Goal: Task Accomplishment & Management: Use online tool/utility

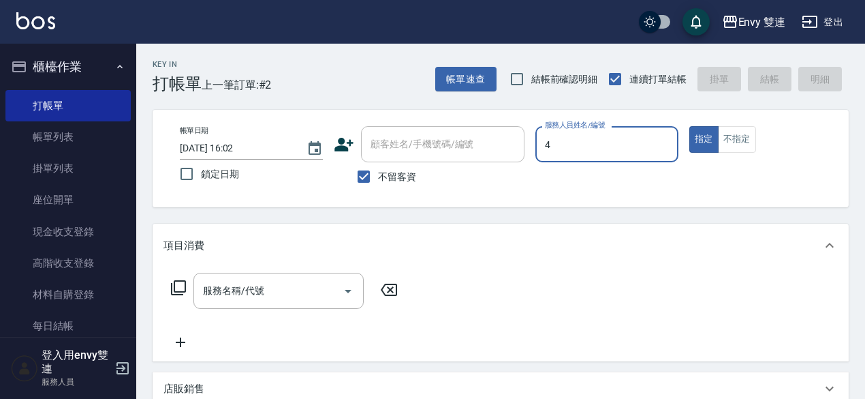
type input "[PERSON_NAME]-4"
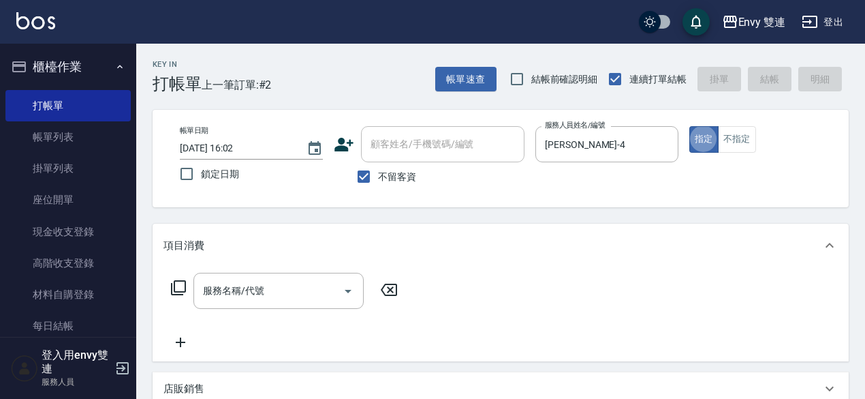
type button "true"
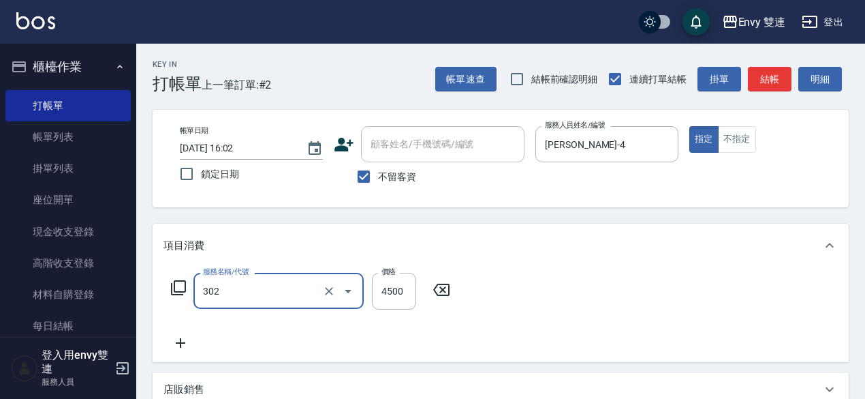
type input "水質感熱塑燙(302)"
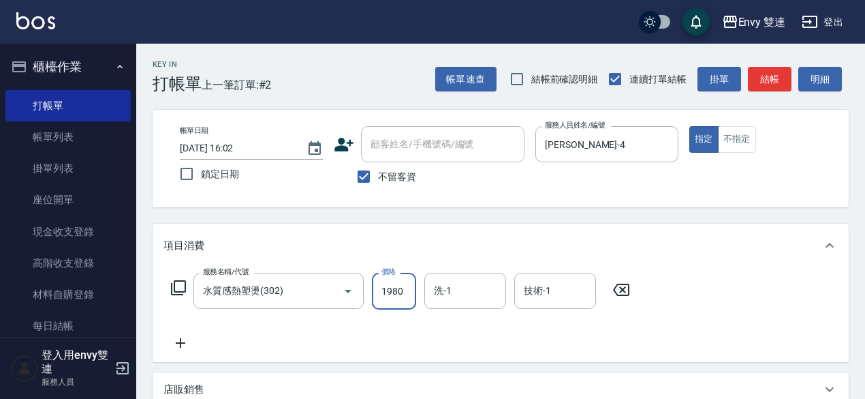
type input "1980"
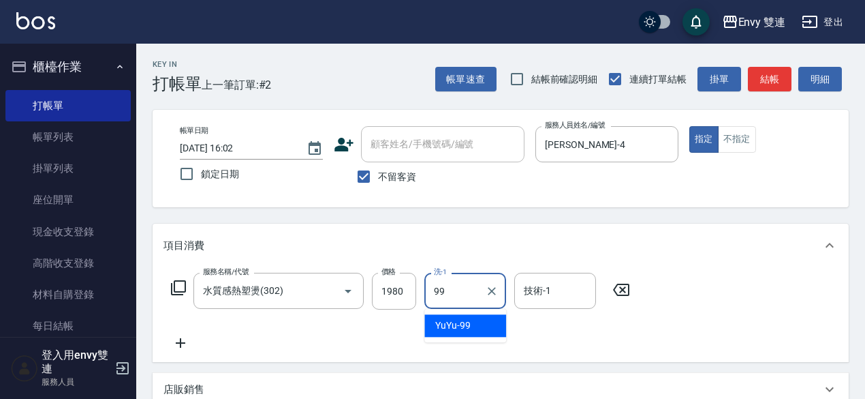
type input "YuYu-99"
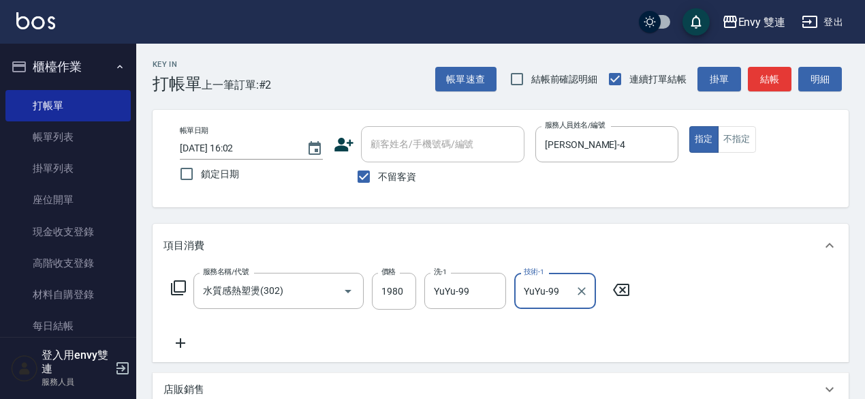
type input "YuYu-99"
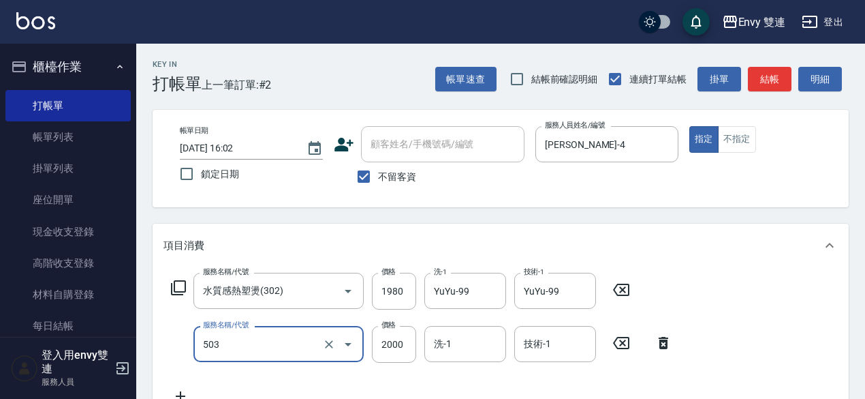
type input "日本結構二段式(503)"
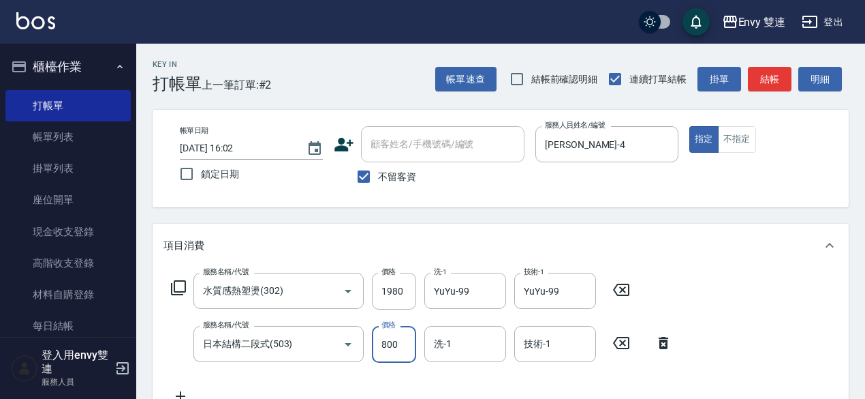
type input "800"
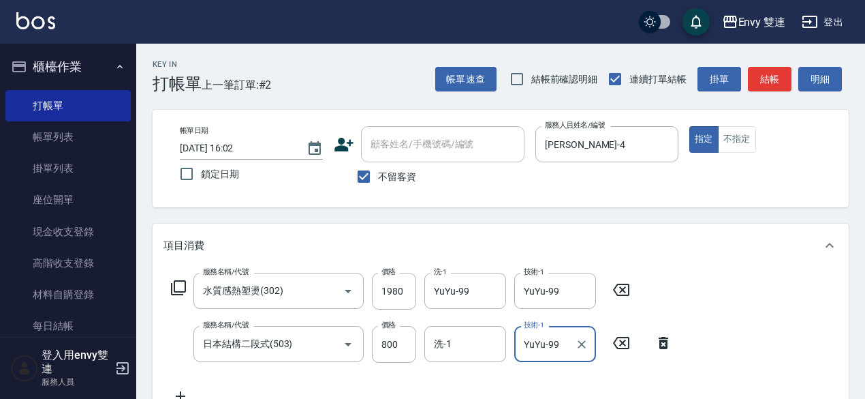
type input "YuYu-99"
click at [768, 93] on div "Key In 打帳單 上一筆訂單:#2 帳單速查 結帳前確認明細 連續打單結帳 掛單 結帳 明細 帳單日期 [DATE] 16:02 鎖定日期 顧客姓名/手機…" at bounding box center [500, 390] width 729 height 693
click at [767, 72] on button "結帳" at bounding box center [770, 79] width 44 height 25
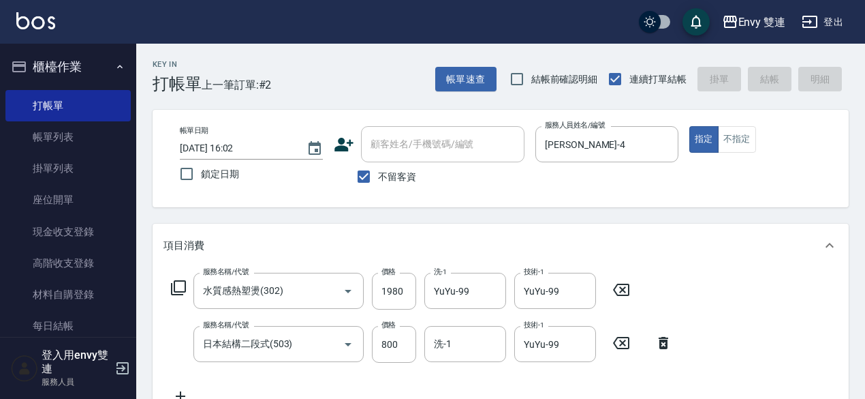
type input "[DATE] 17:47"
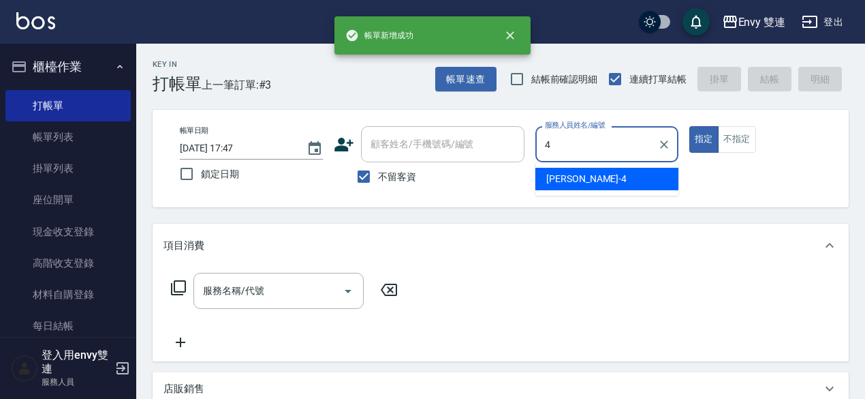
type input "[PERSON_NAME]-4"
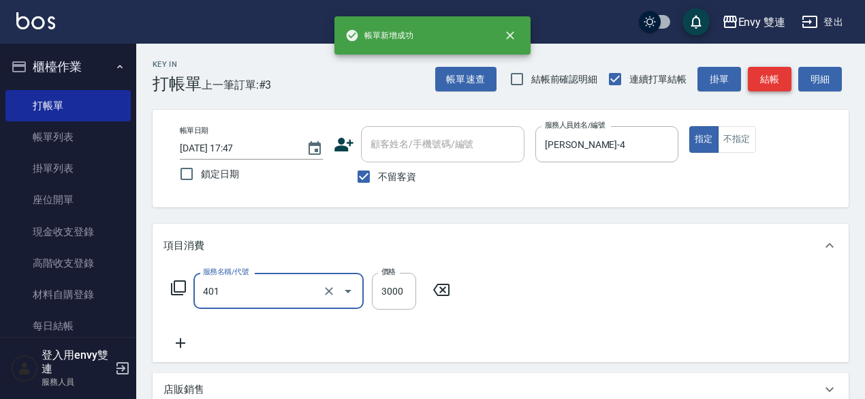
type input "染髮(401)"
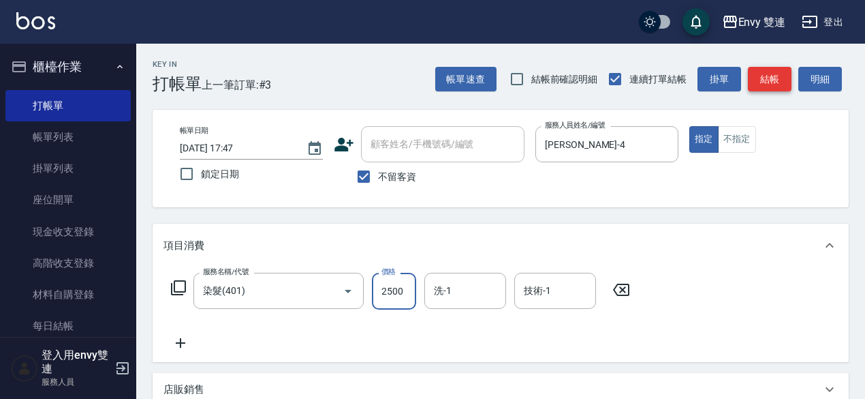
type input "2500"
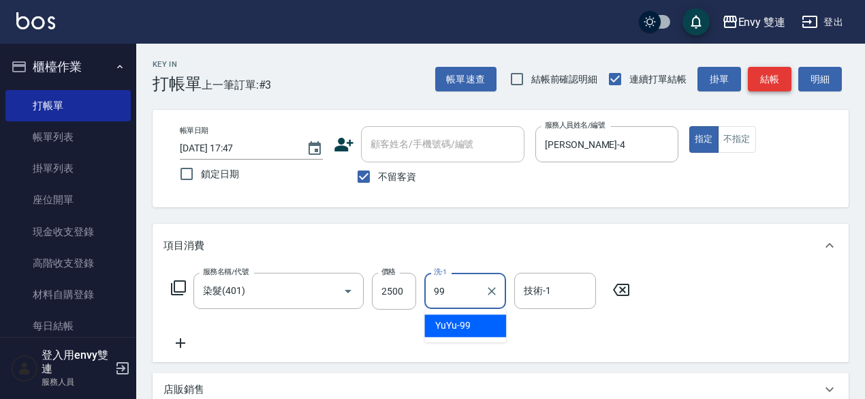
type input "YuYu-99"
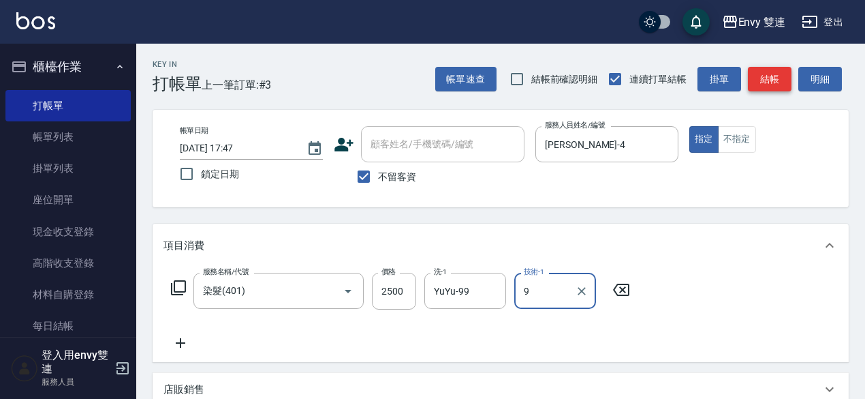
type input "Zoe-9"
click at [580, 285] on icon "Clear" at bounding box center [582, 291] width 14 height 14
type input "YuYu-99"
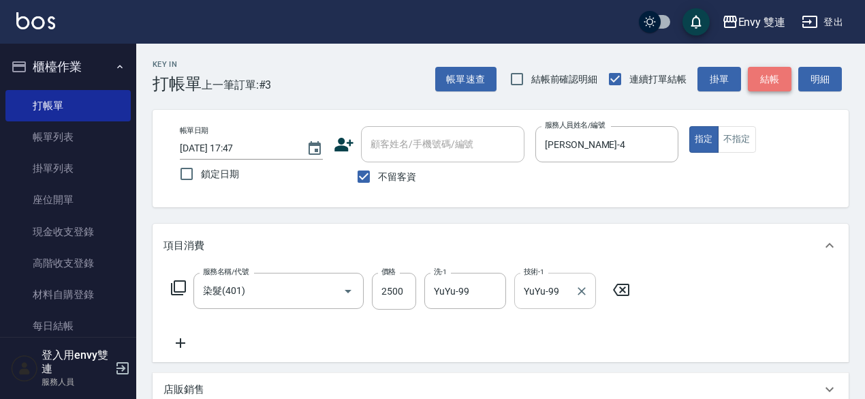
click at [775, 74] on button "結帳" at bounding box center [770, 79] width 44 height 25
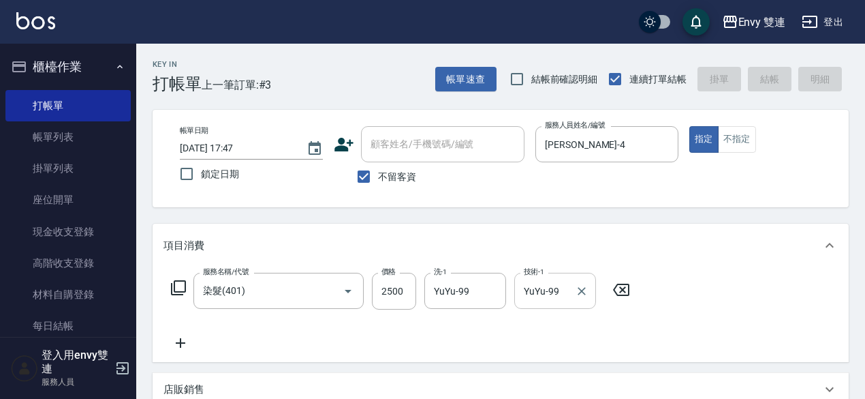
type input "[DATE] 17:48"
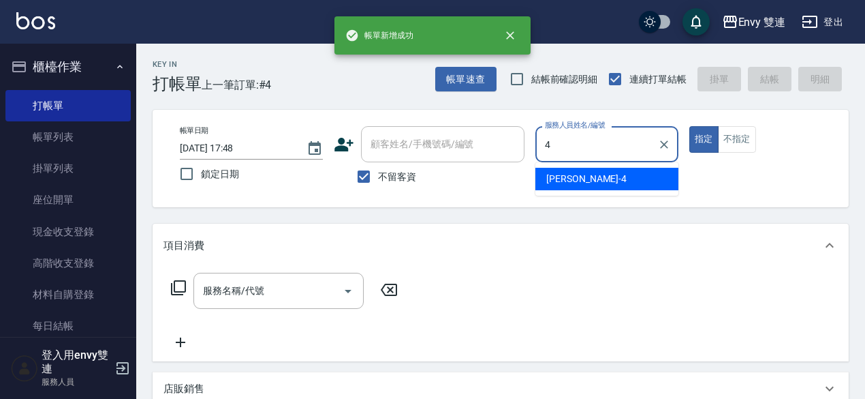
type input "[PERSON_NAME]-4"
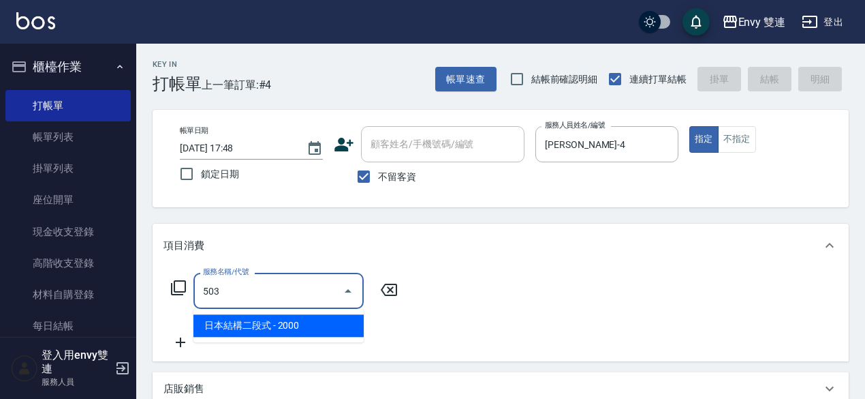
type input "日本結構二段式(503)"
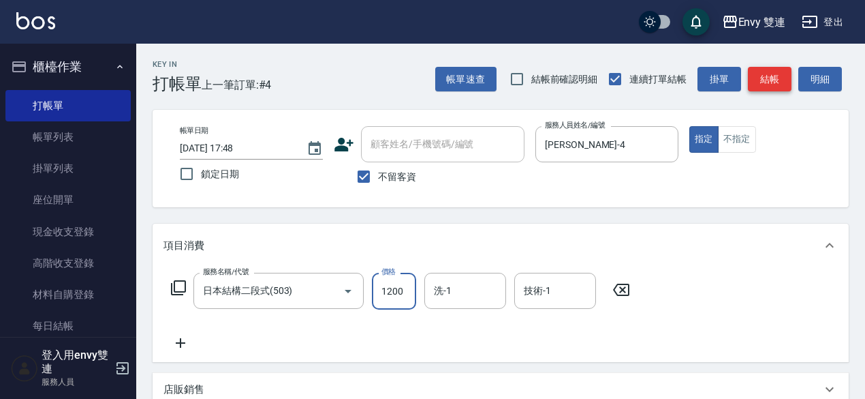
type input "1200"
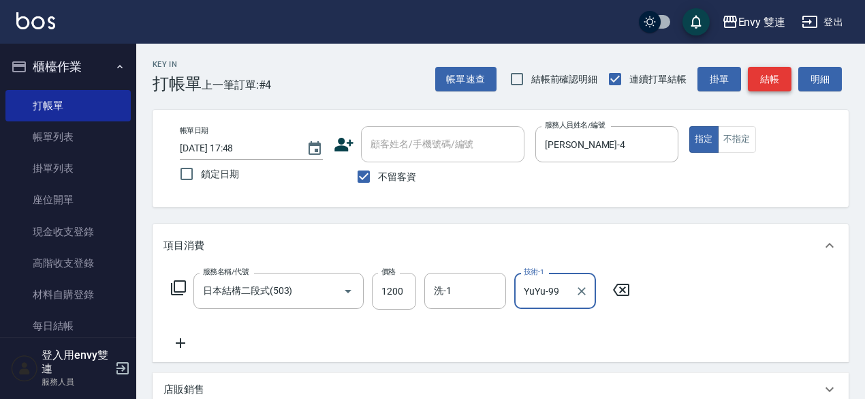
type input "YuYu-99"
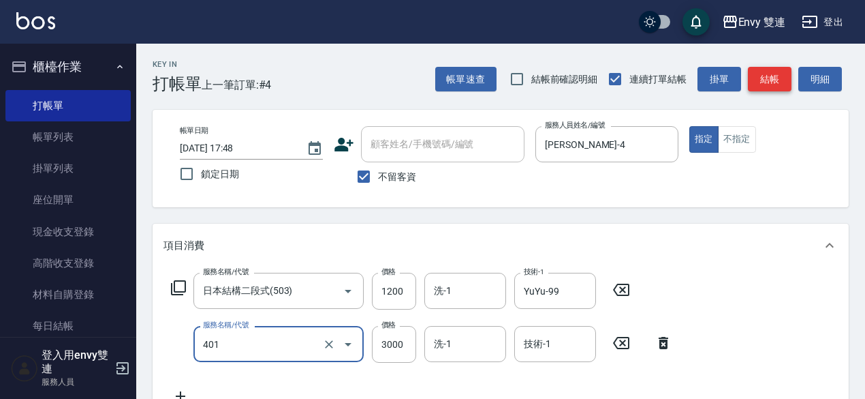
type input "染髮(401)"
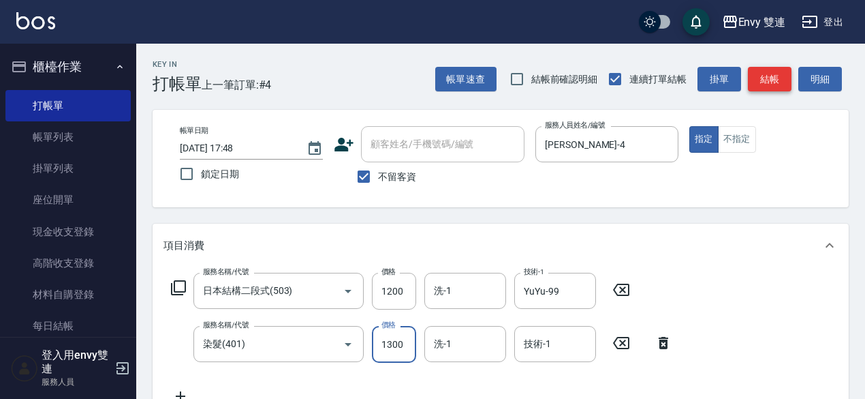
type input "1300"
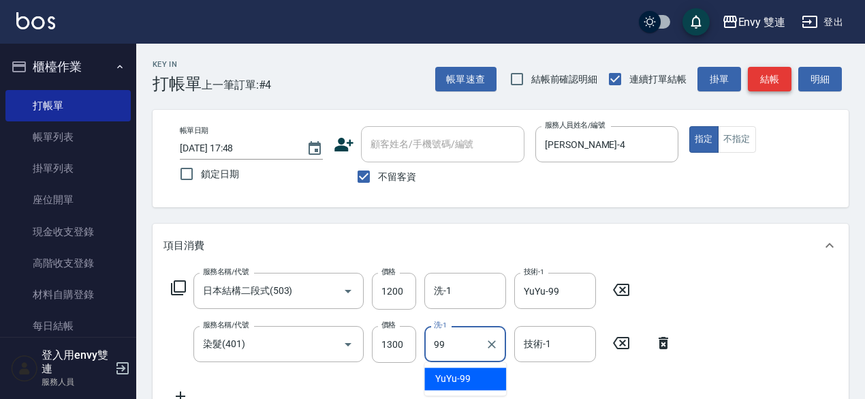
type input "YuYu-99"
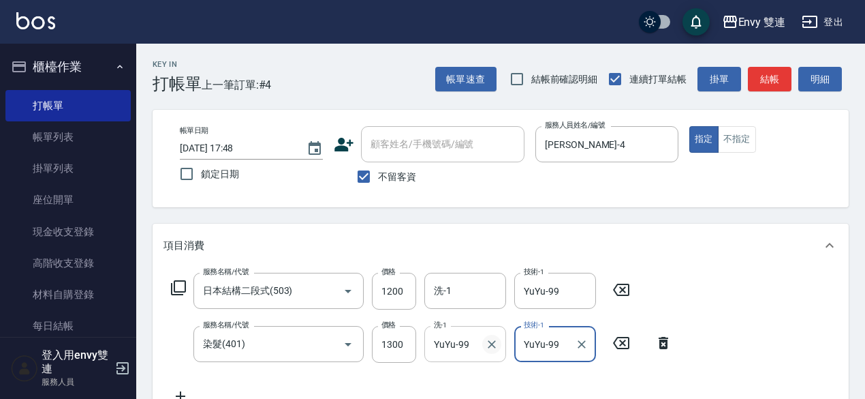
click at [490, 345] on icon "Clear" at bounding box center [492, 344] width 14 height 14
type input "YuYu-99"
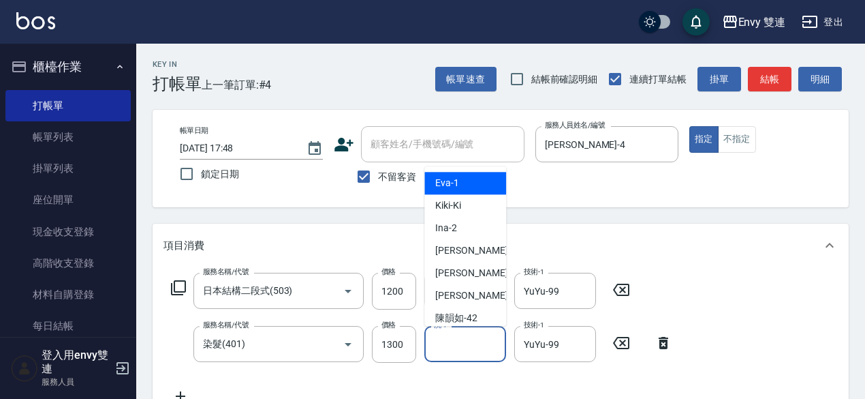
click at [490, 345] on input "洗-1" at bounding box center [465, 344] width 69 height 24
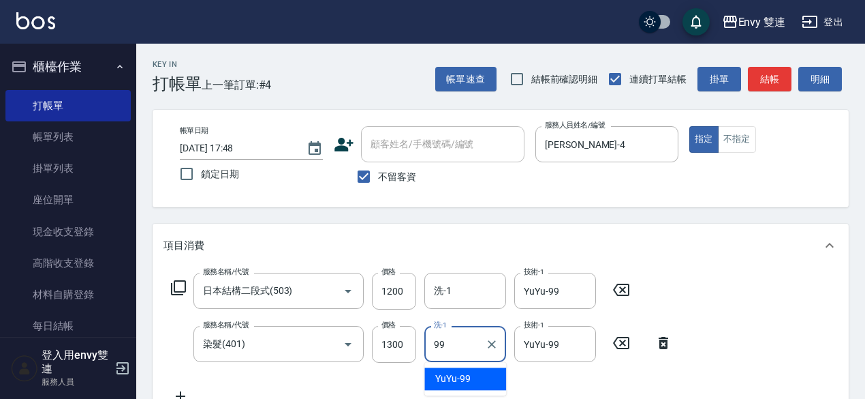
type input "YuYu-99"
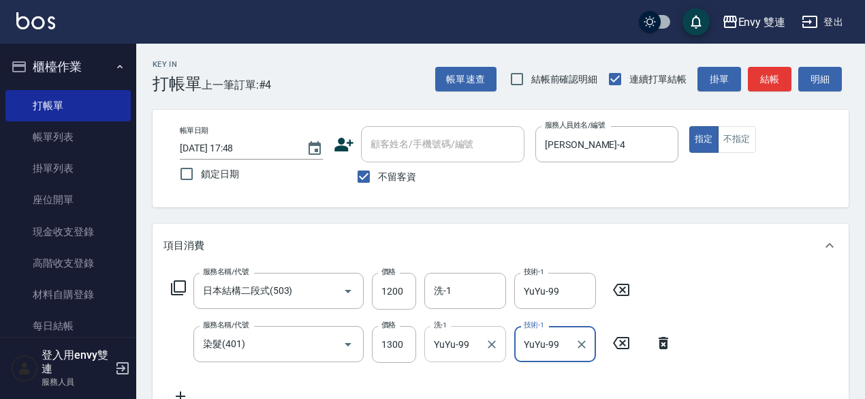
scroll to position [10, 0]
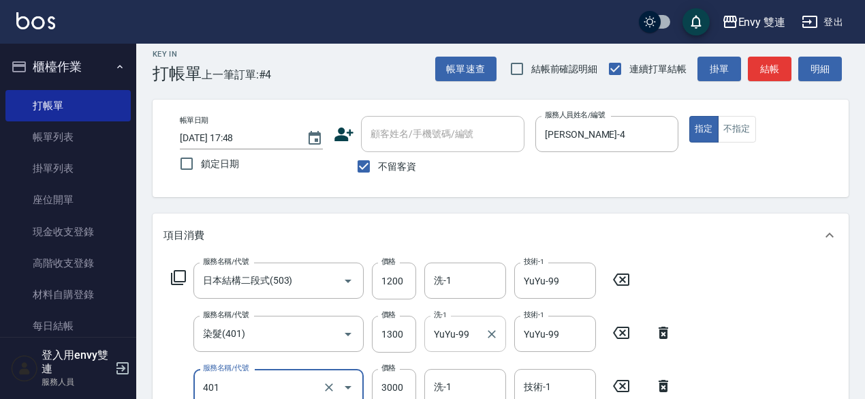
type input "染髮(401)"
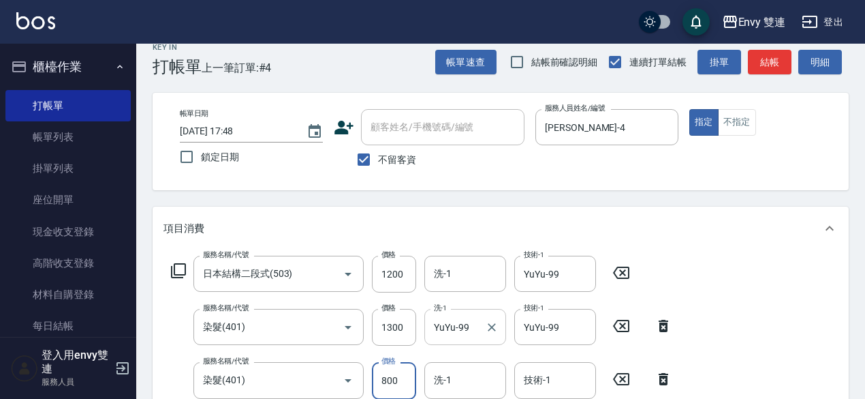
type input "800"
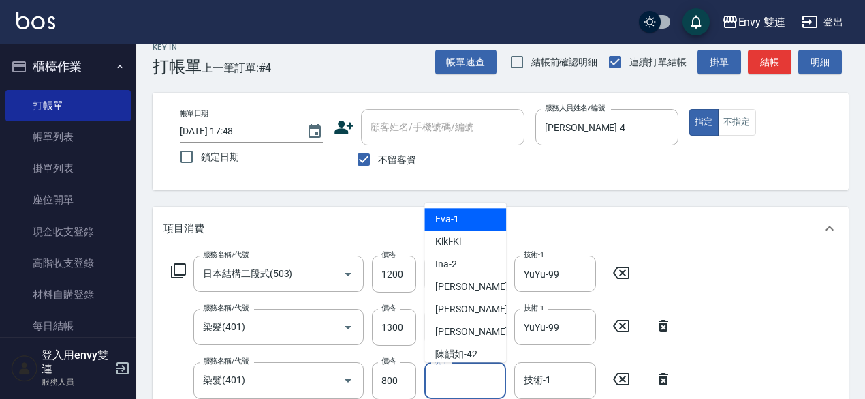
click at [445, 380] on input "洗-1" at bounding box center [465, 380] width 69 height 24
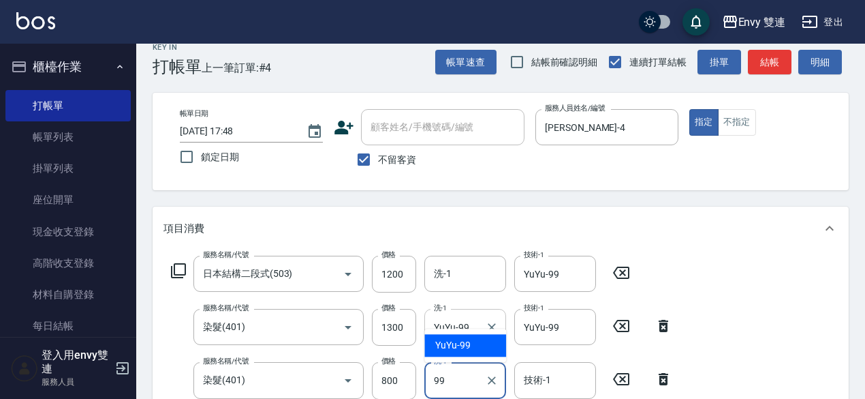
type input "YuYu-99"
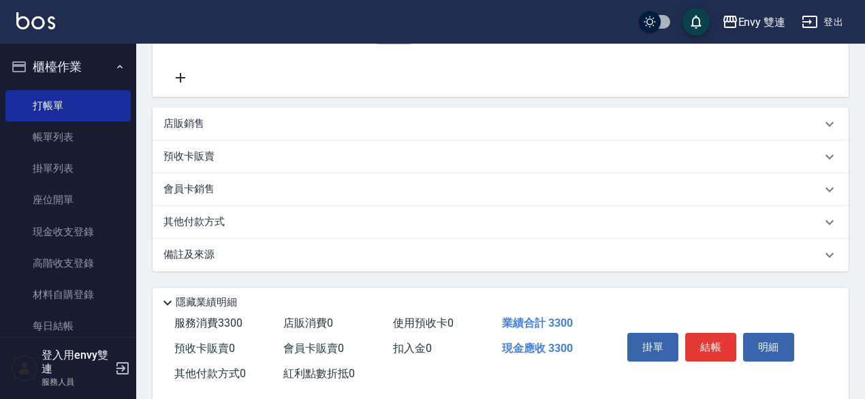
scroll to position [376, 0]
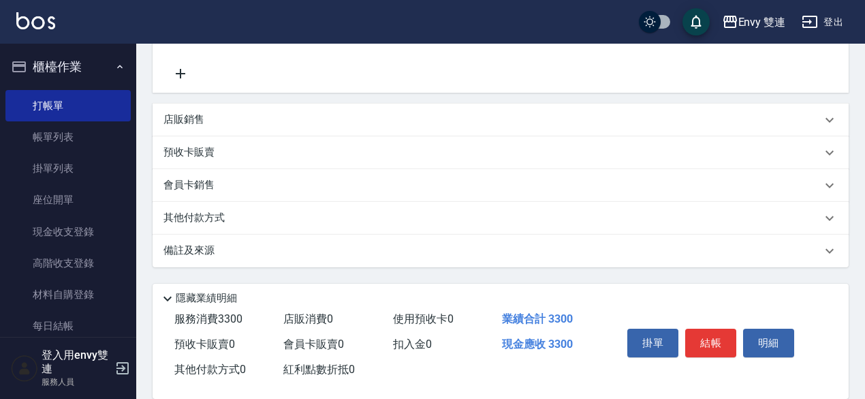
type input "YuYu-99"
click at [196, 208] on div "其他付款方式" at bounding box center [501, 218] width 696 height 33
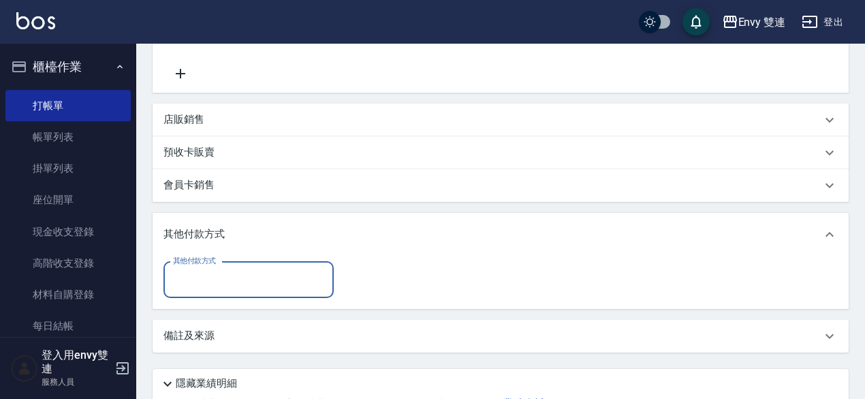
scroll to position [0, 0]
click at [210, 265] on div "其他付款方式" at bounding box center [248, 280] width 170 height 36
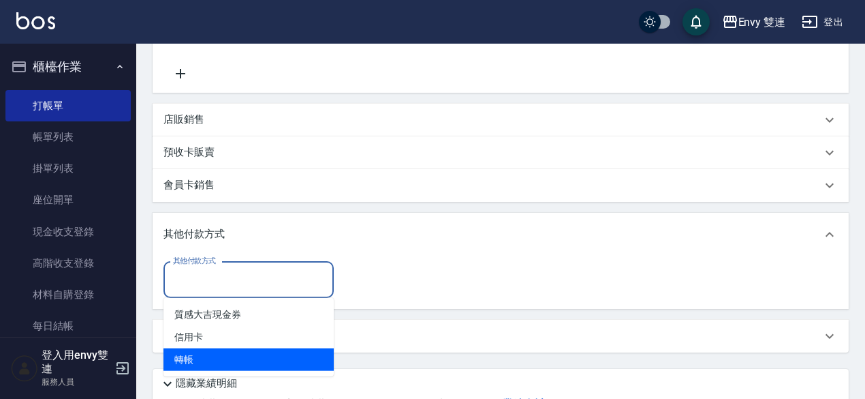
click at [196, 357] on span "轉帳" at bounding box center [248, 359] width 170 height 22
type input "轉帳"
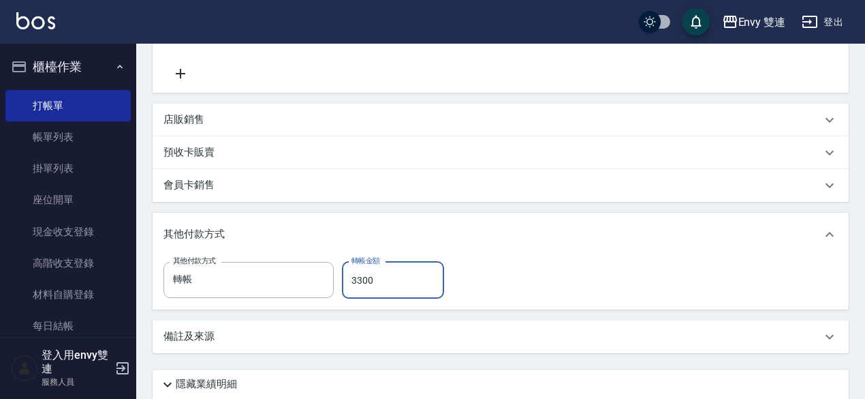
scroll to position [482, 0]
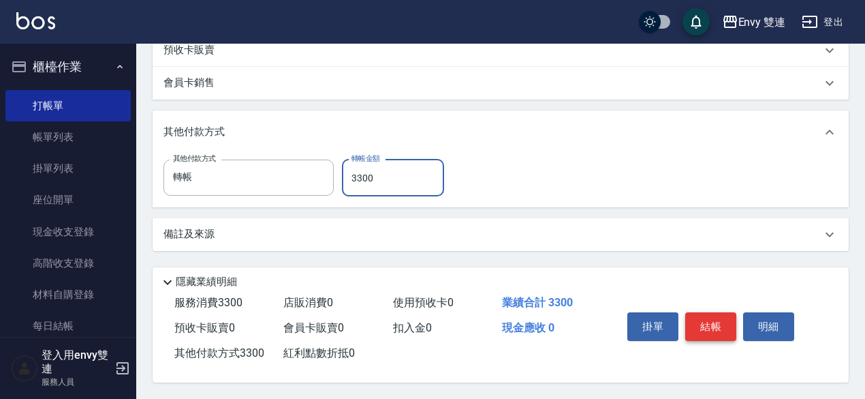
type input "3300"
click at [713, 316] on button "結帳" at bounding box center [710, 326] width 51 height 29
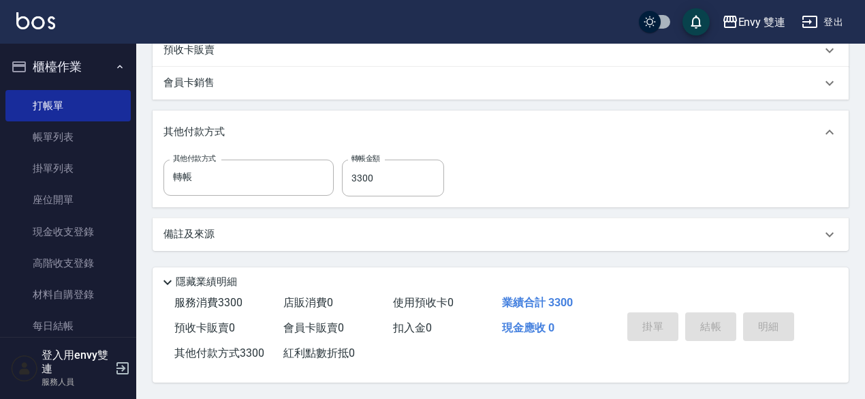
type input "[DATE] 17:49"
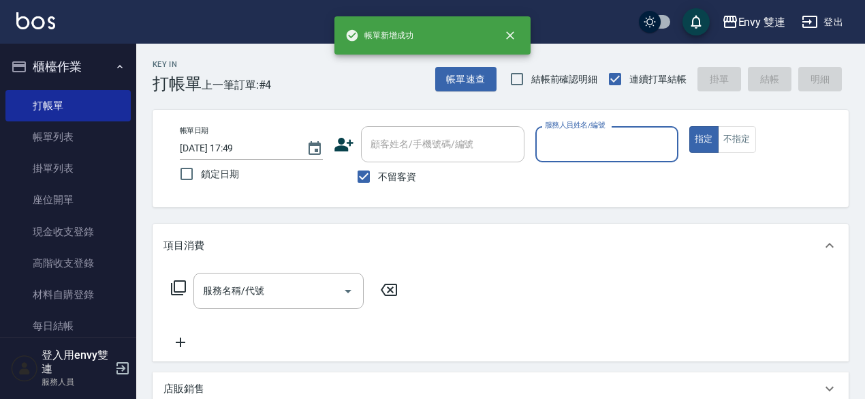
scroll to position [0, 0]
